Goal: Information Seeking & Learning: Learn about a topic

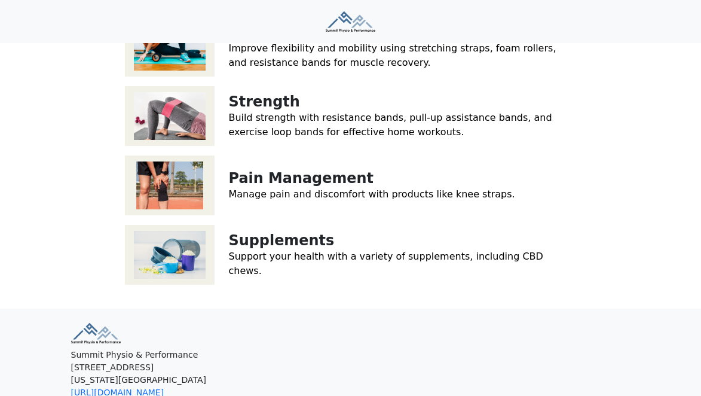
scroll to position [341, 0]
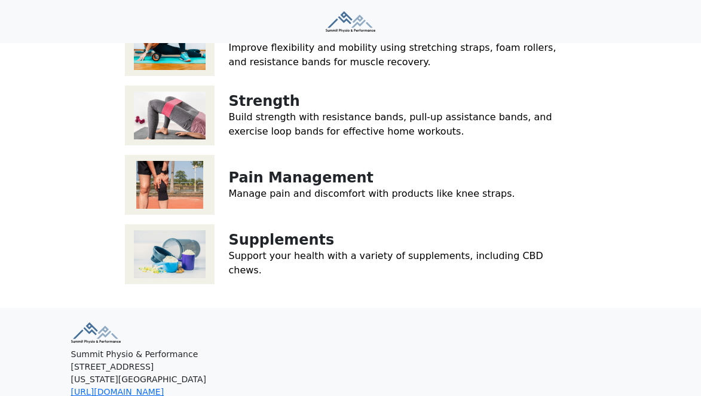
click at [312, 199] on link "Manage pain and discomfort with products like knee straps." at bounding box center [372, 193] width 286 height 11
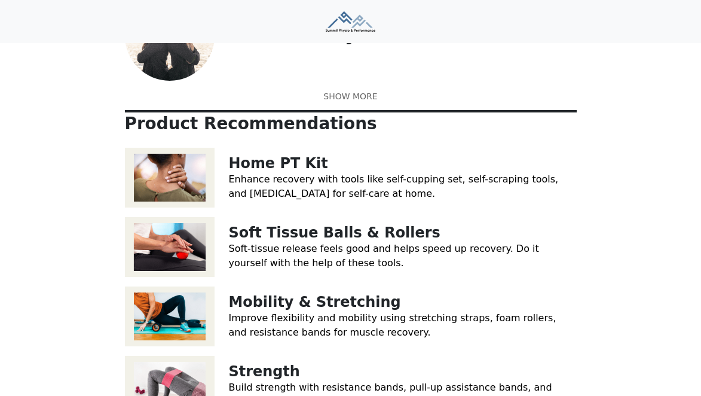
scroll to position [99, 0]
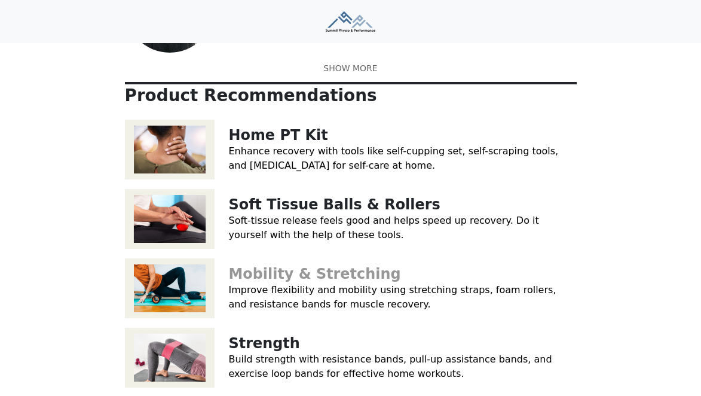
click at [273, 282] on link "Mobility & Stretching" at bounding box center [315, 274] width 172 height 17
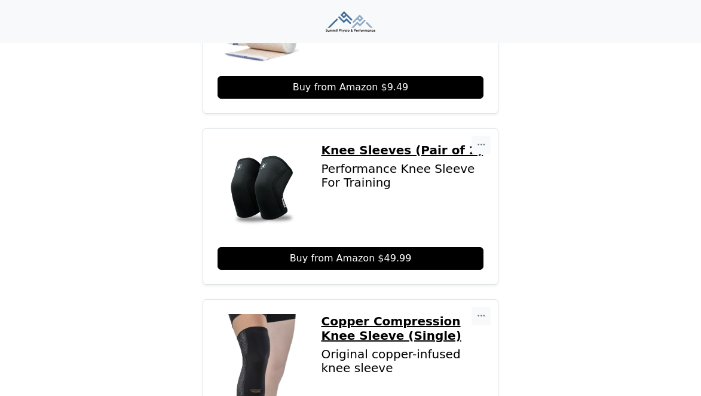
scroll to position [1448, 0]
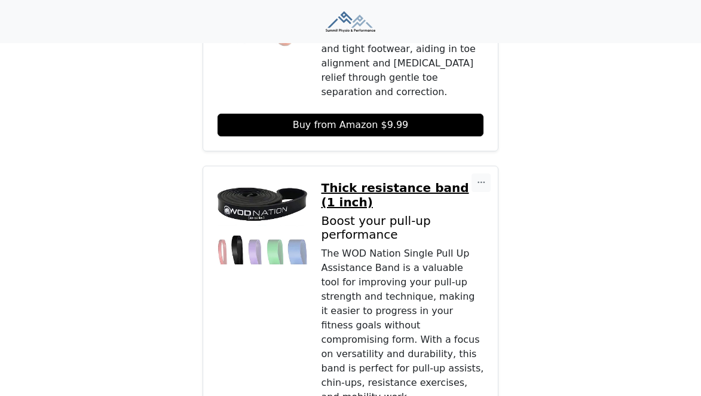
scroll to position [1209, 0]
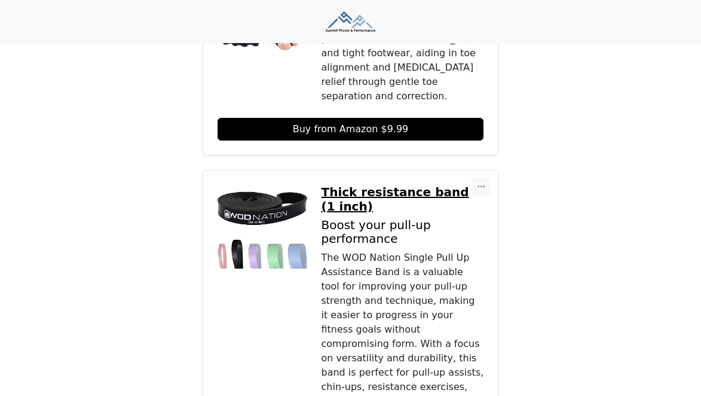
click at [377, 251] on div "The WOD Nation Single Pull Up Assistance Band is a valuable tool for improving …" at bounding box center [403, 330] width 163 height 158
click at [347, 185] on p "Thick resistance band (1 inch)" at bounding box center [403, 199] width 163 height 29
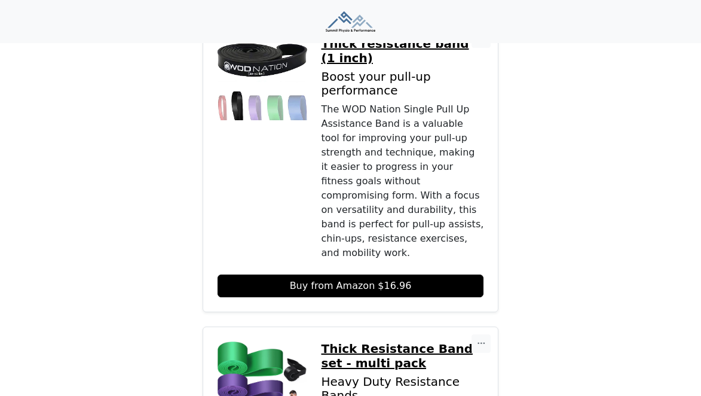
scroll to position [1433, 0]
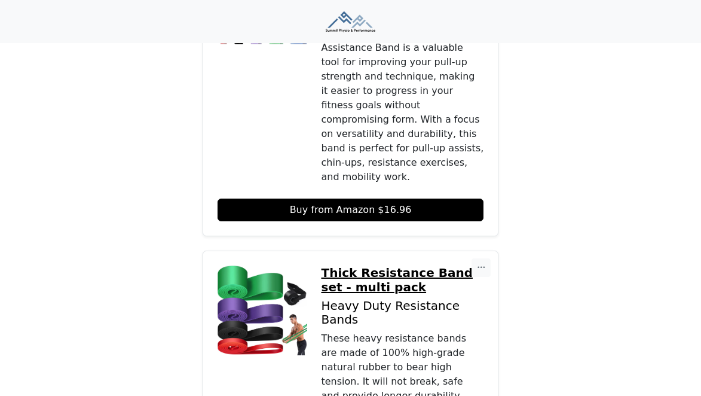
click at [356, 266] on p "Thick Resistance Band set - multi pack" at bounding box center [403, 280] width 163 height 29
